Goal: Task Accomplishment & Management: Use online tool/utility

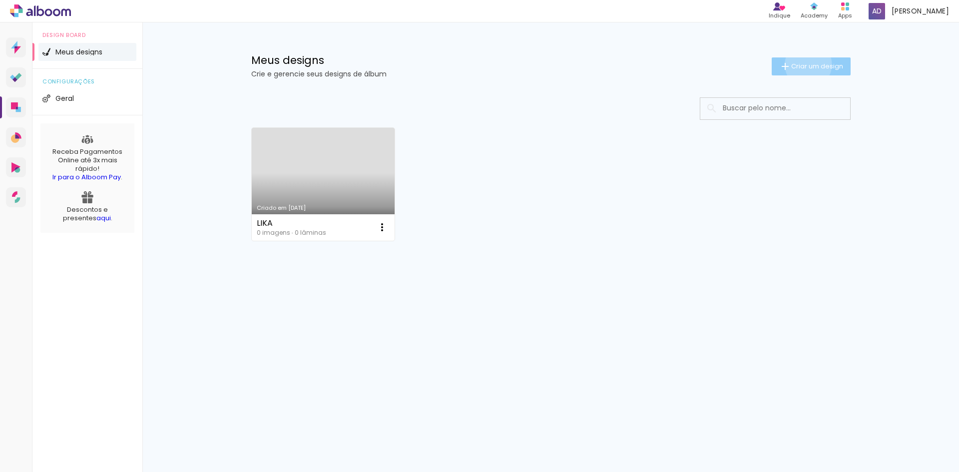
click at [806, 64] on span "Criar um design" at bounding box center [817, 66] width 52 height 6
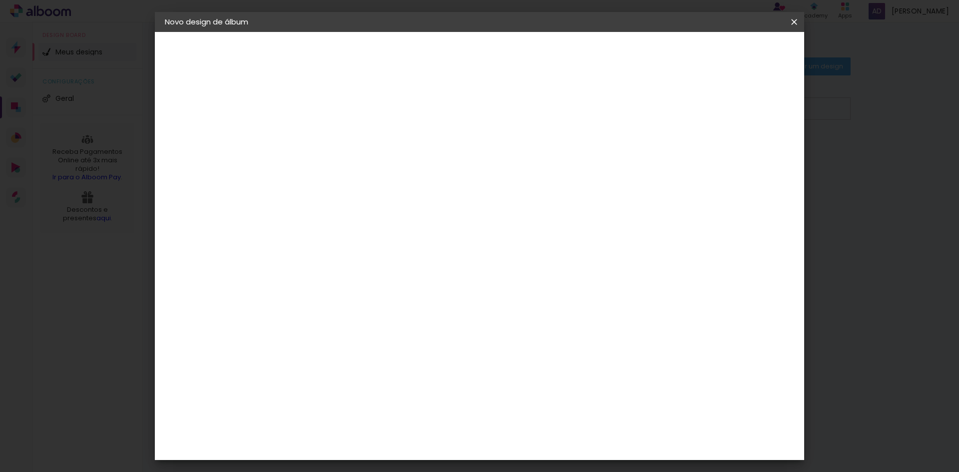
click at [328, 130] on input at bounding box center [328, 133] width 0 height 15
type input "teste"
type paper-input "teste"
click at [430, 51] on paper-button "Avançar" at bounding box center [405, 52] width 49 height 17
click at [0, 0] on slot "Tamanho Livre" at bounding box center [0, 0] width 0 height 0
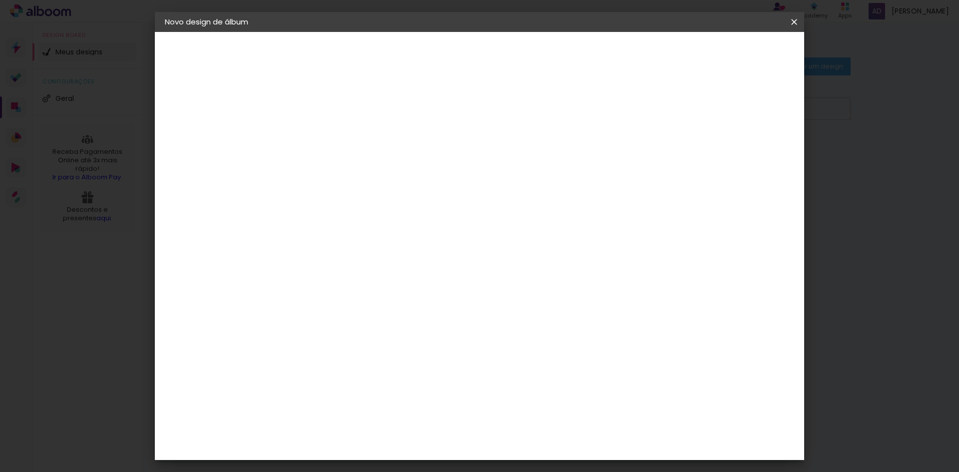
click at [336, 261] on div "Ágata" at bounding box center [334, 263] width 24 height 8
click at [349, 289] on div "Álbum&Cia" at bounding box center [344, 287] width 44 height 8
click at [503, 205] on div "Sugerir uma encadernadora" at bounding box center [472, 208] width 62 height 16
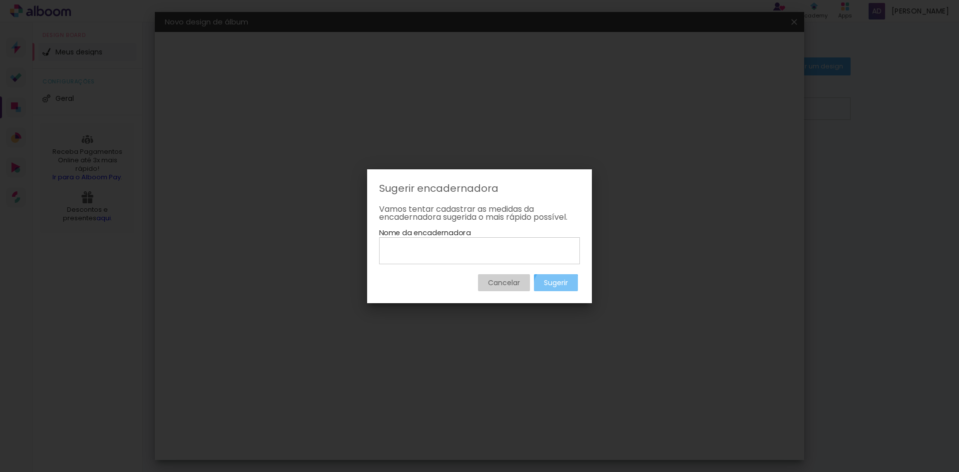
click at [0, 0] on slot "Sugerir" at bounding box center [0, 0] width 0 height 0
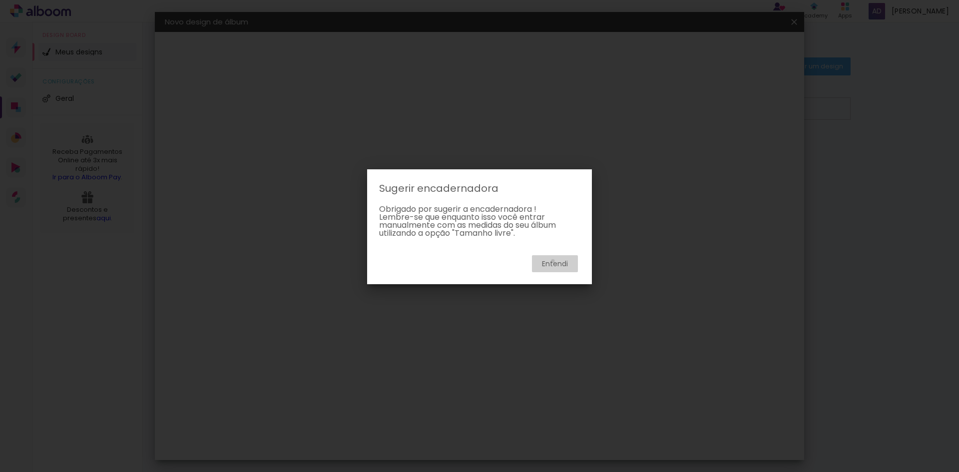
click at [0, 0] on slot "Entendi" at bounding box center [0, 0] width 0 height 0
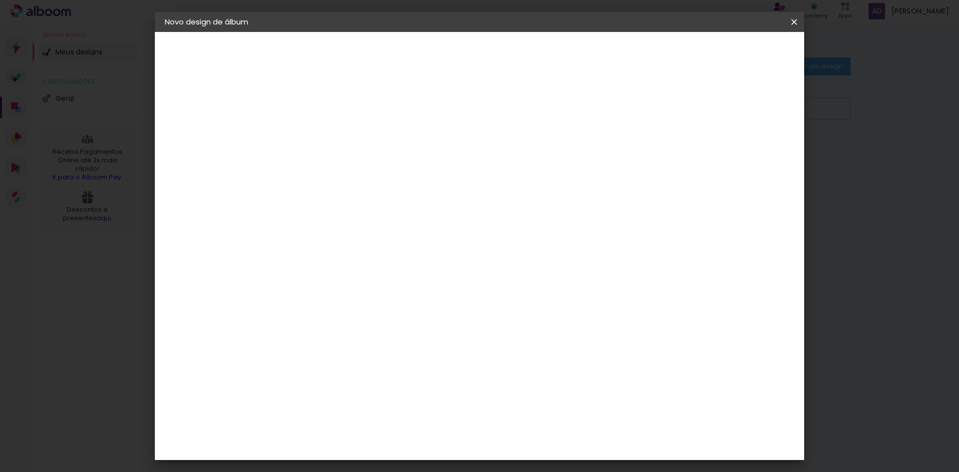
click at [351, 222] on div "3ZERO5" at bounding box center [337, 226] width 30 height 8
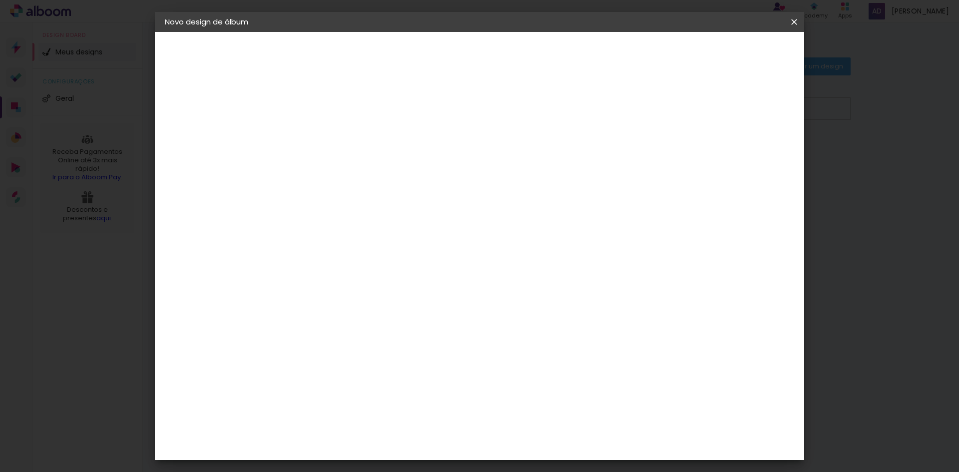
click at [0, 0] on slot "Avançar" at bounding box center [0, 0] width 0 height 0
click at [367, 166] on input "text" at bounding box center [347, 173] width 39 height 15
click at [0, 0] on slot "Fotográfico" at bounding box center [0, 0] width 0 height 0
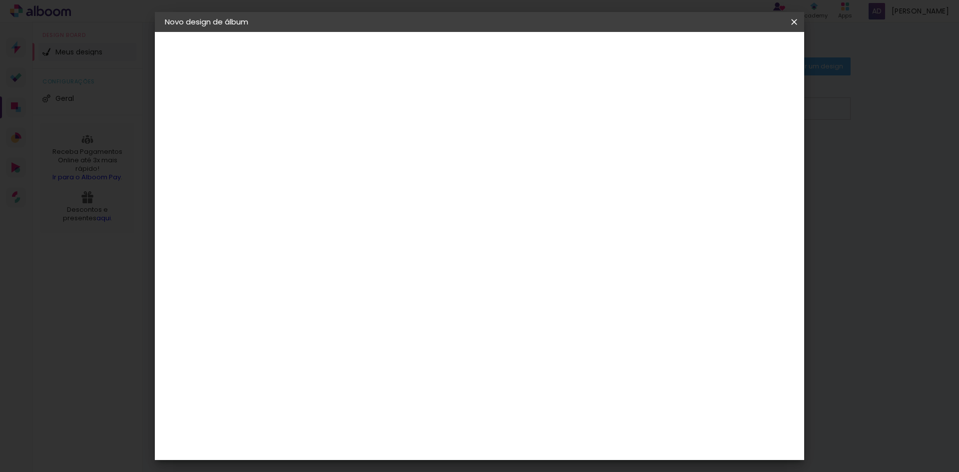
click at [462, 165] on iron-icon at bounding box center [456, 164] width 12 height 12
click at [0, 0] on slot "Premium" at bounding box center [0, 0] width 0 height 0
type input "Premium"
click at [395, 237] on span "25 × 35" at bounding box center [372, 241] width 46 height 20
click at [491, 46] on paper-button "Avançar" at bounding box center [466, 52] width 49 height 17
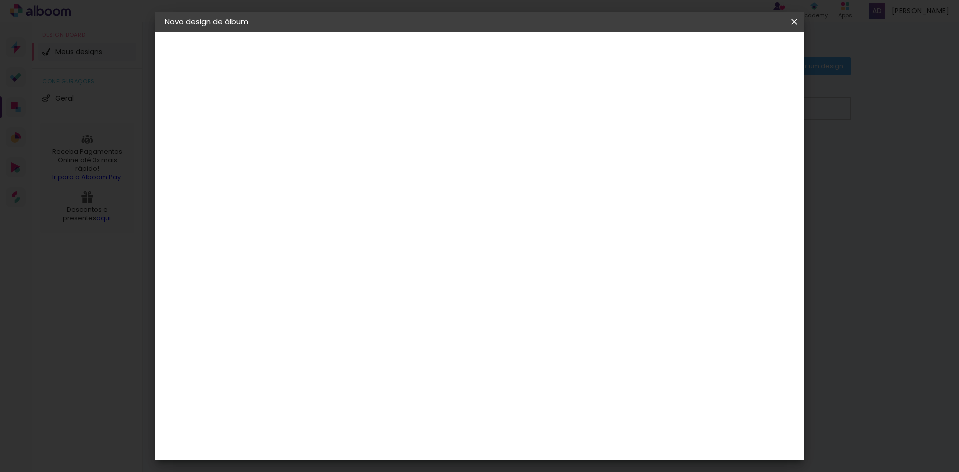
click at [731, 55] on span "Iniciar design" at bounding box center [708, 52] width 45 height 7
